Goal: Task Accomplishment & Management: Manage account settings

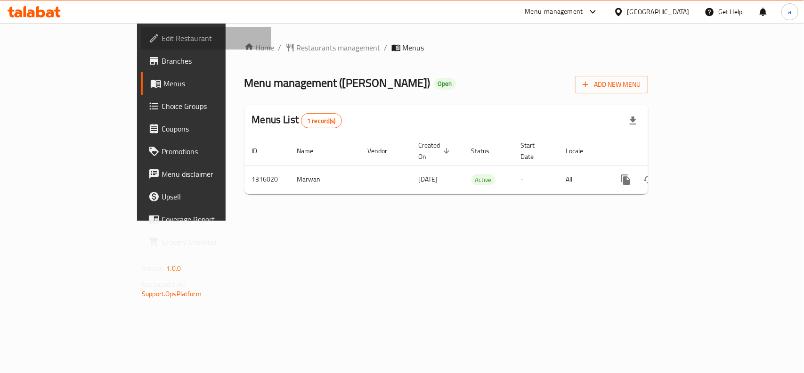
click at [162, 33] on span "Edit Restaurant" at bounding box center [213, 38] width 102 height 11
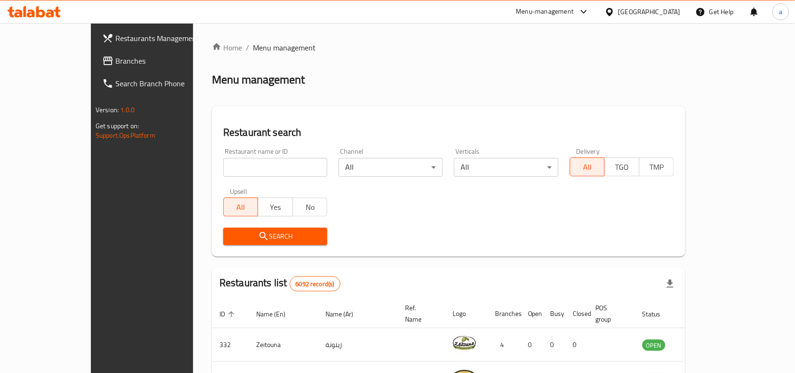
click at [95, 52] on link "Branches" at bounding box center [159, 60] width 129 height 23
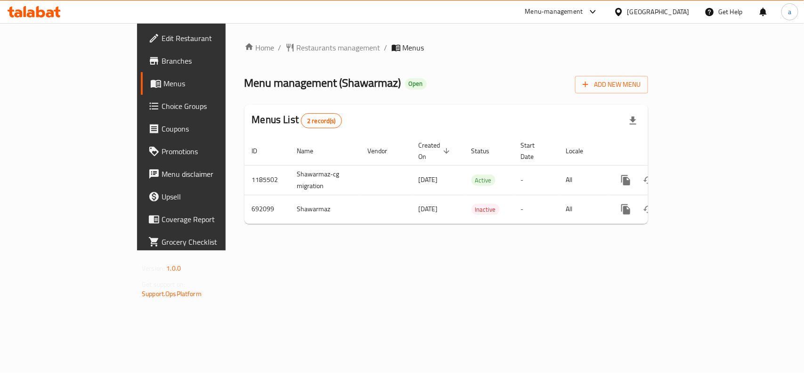
click at [137, 309] on div "Edit Restaurant Branches Menus Choice Groups Coupons Promotions Menu disclaimer…" at bounding box center [204, 209] width 134 height 373
click at [674, 6] on div "Bahrain" at bounding box center [651, 11] width 91 height 23
click at [677, 14] on div "Bahrain" at bounding box center [658, 12] width 62 height 10
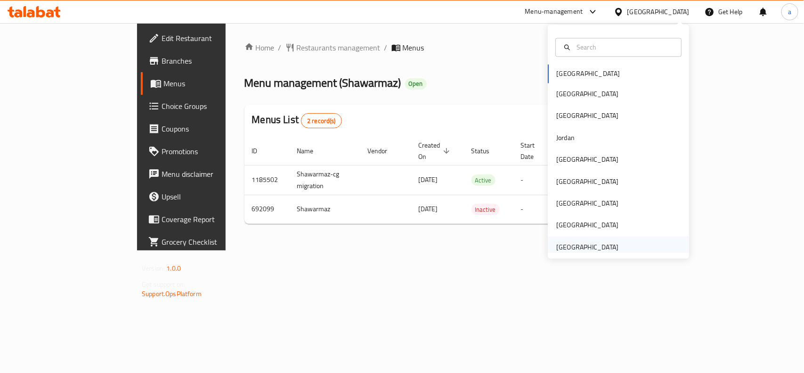
click at [596, 243] on div "[GEOGRAPHIC_DATA]" at bounding box center [587, 247] width 62 height 10
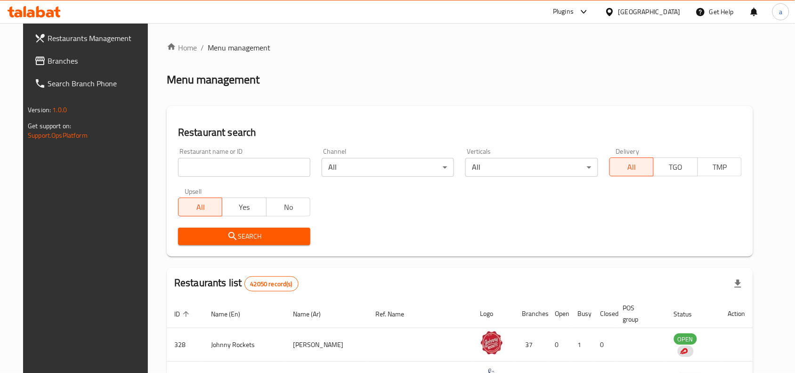
click at [48, 59] on span "Branches" at bounding box center [98, 60] width 101 height 11
click at [48, 65] on span "Branches" at bounding box center [98, 60] width 101 height 11
